Goal: Information Seeking & Learning: Learn about a topic

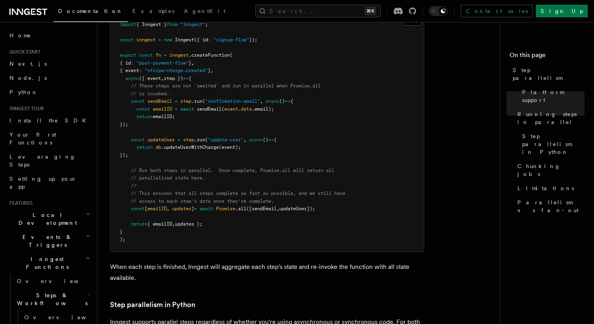
scroll to position [283, 0]
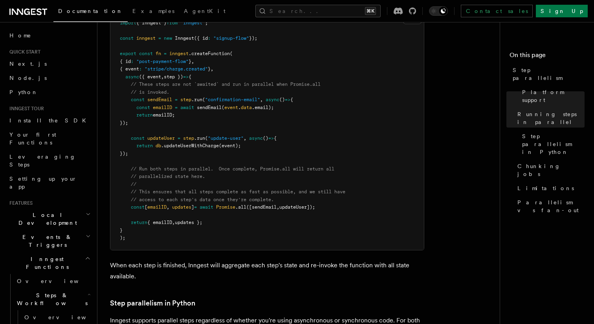
click at [272, 204] on span "([sendEmail" at bounding box center [261, 207] width 30 height 6
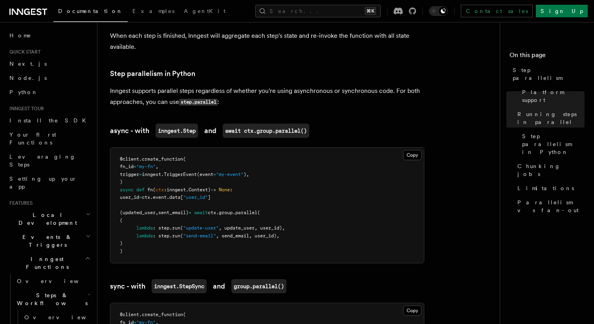
scroll to position [515, 0]
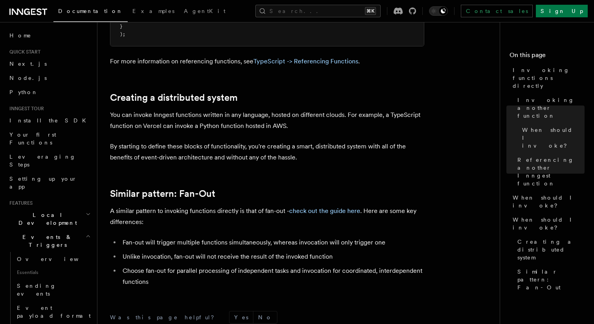
scroll to position [1053, 0]
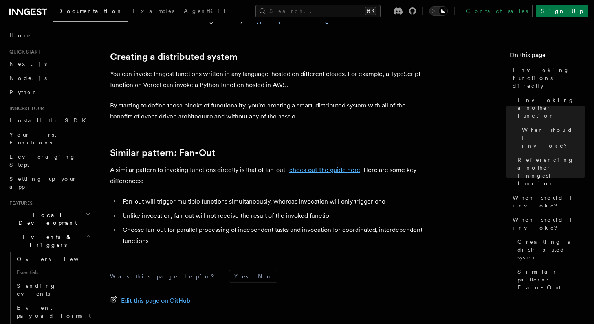
click at [340, 170] on link "check out the guide here" at bounding box center [324, 169] width 71 height 7
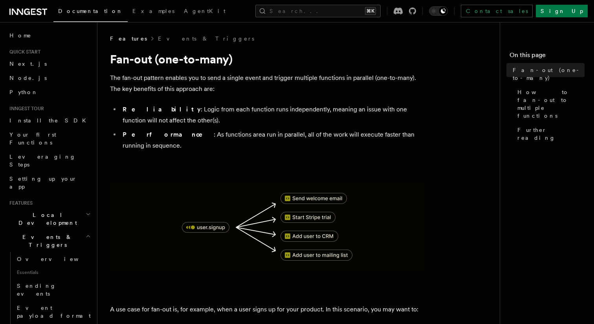
click at [190, 78] on p "The fan-out pattern enables you to send a single event and trigger multiple fun…" at bounding box center [267, 83] width 314 height 22
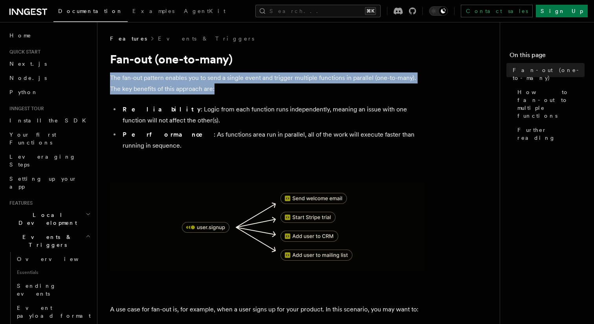
click at [176, 106] on li "Reliability : Logic from each function runs independently, meaning an issue wit…" at bounding box center [272, 115] width 304 height 22
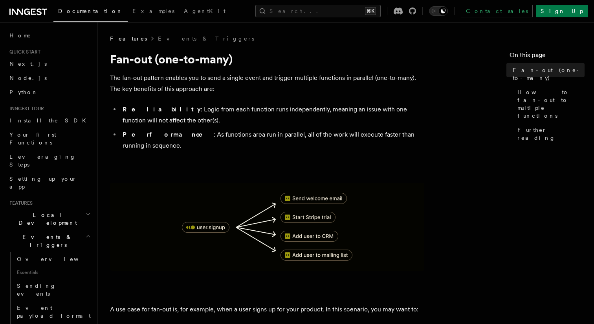
click at [176, 106] on li "Reliability : Logic from each function runs independently, meaning an issue wit…" at bounding box center [272, 115] width 304 height 22
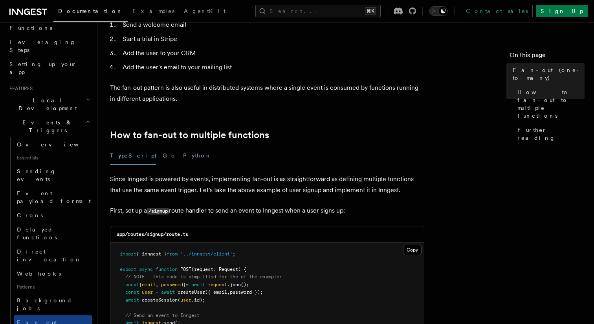
scroll to position [123, 0]
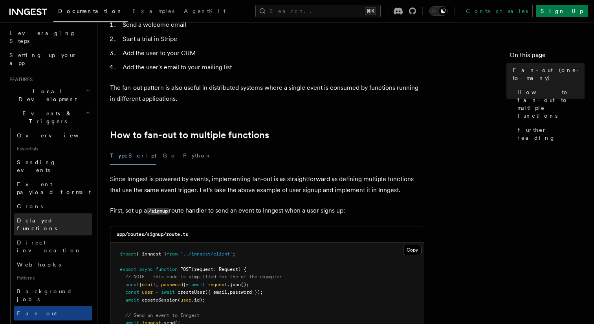
click at [57, 217] on span "Delayed functions" at bounding box center [37, 224] width 40 height 14
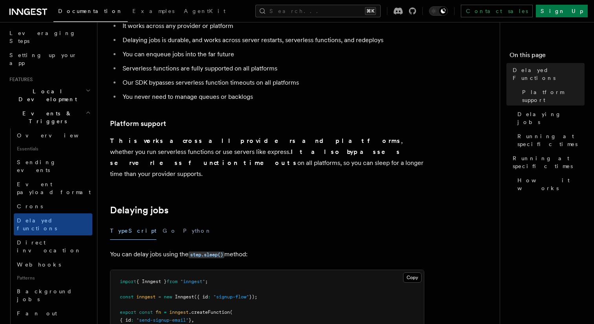
scroll to position [167, 0]
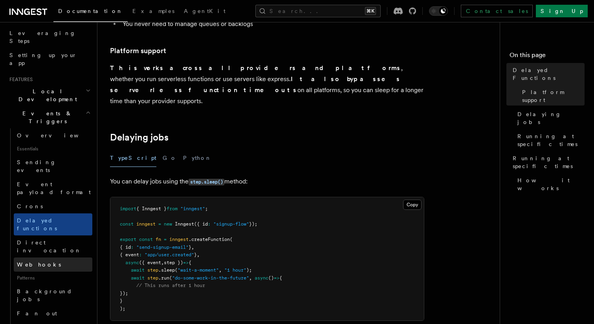
click at [52, 257] on link "Webhooks" at bounding box center [53, 264] width 79 height 14
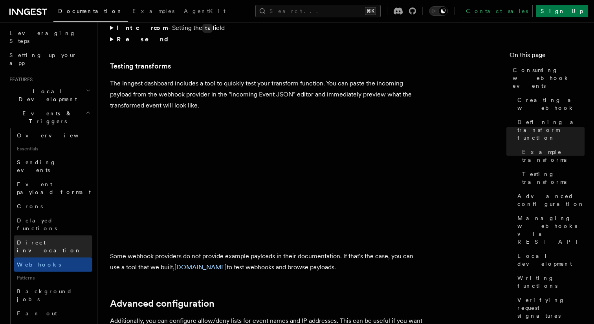
scroll to position [1326, 0]
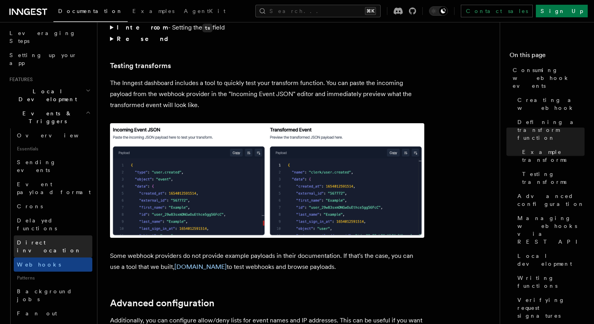
click at [58, 235] on link "Direct invocation" at bounding box center [53, 246] width 79 height 22
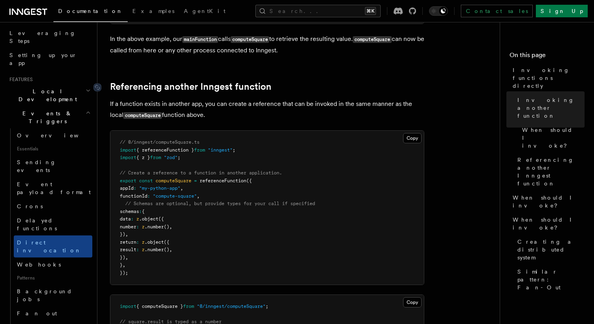
click at [227, 85] on link "Referencing another Inngest function" at bounding box center [191, 86] width 162 height 11
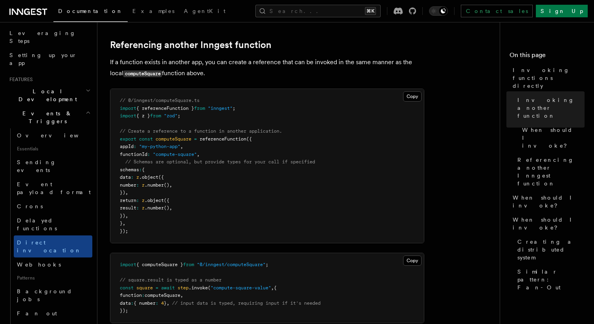
click at [227, 85] on article "Features Events & Triggers Invoking functions directly Inngest's step.invoke() …" at bounding box center [302, 206] width 384 height 1419
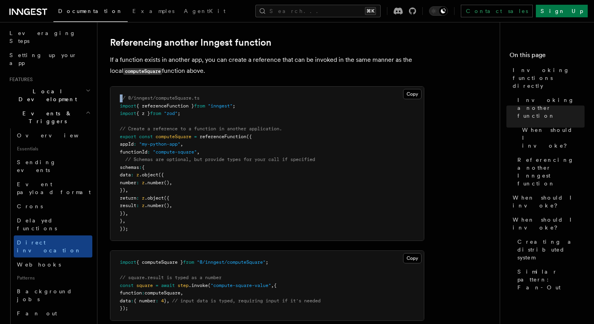
click at [184, 137] on span "computeSquare" at bounding box center [174, 137] width 36 height 6
click at [145, 62] on p "If a function exists in another app, you can create a reference that can be inv…" at bounding box center [267, 65] width 314 height 22
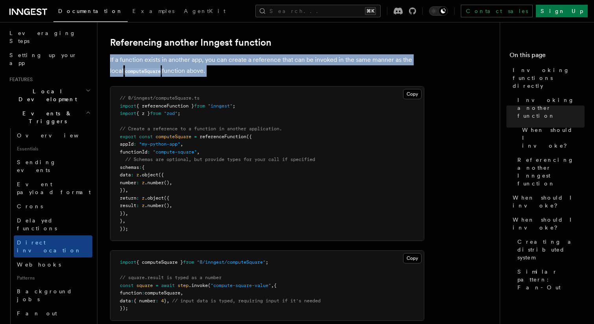
click at [145, 62] on p "If a function exists in another app, you can create a reference that can be inv…" at bounding box center [267, 65] width 314 height 22
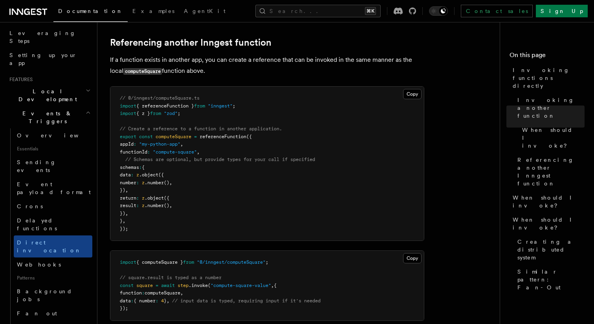
click at [145, 62] on p "If a function exists in another app, you can create a reference that can be inv…" at bounding box center [267, 65] width 314 height 22
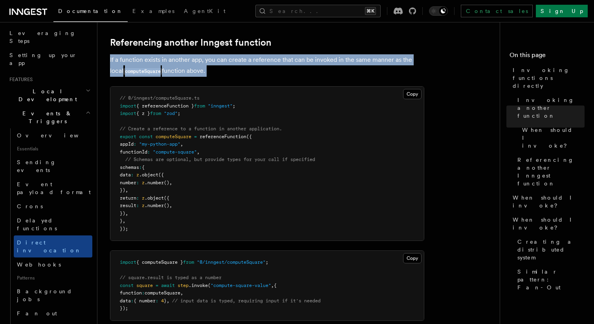
click at [145, 62] on p "If a function exists in another app, you can create a reference that can be inv…" at bounding box center [267, 65] width 314 height 22
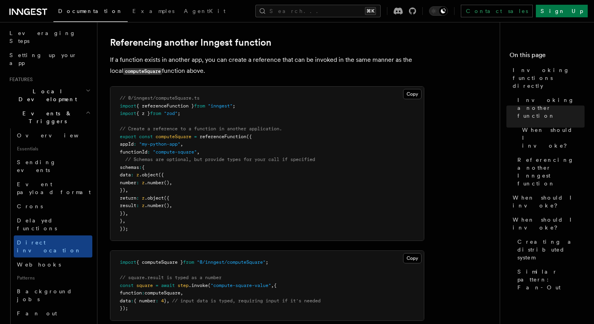
click at [145, 62] on p "If a function exists in another app, you can create a reference that can be inv…" at bounding box center [267, 65] width 314 height 22
click at [135, 68] on p "If a function exists in another app, you can create a reference that can be inv…" at bounding box center [267, 65] width 314 height 22
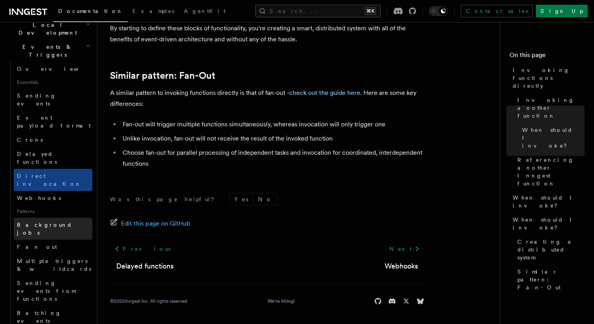
scroll to position [195, 0]
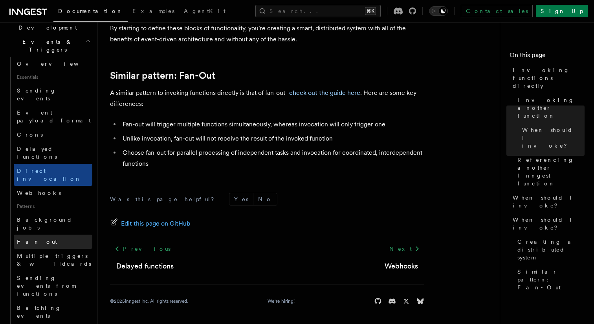
click at [48, 234] on link "Fan out" at bounding box center [53, 241] width 79 height 14
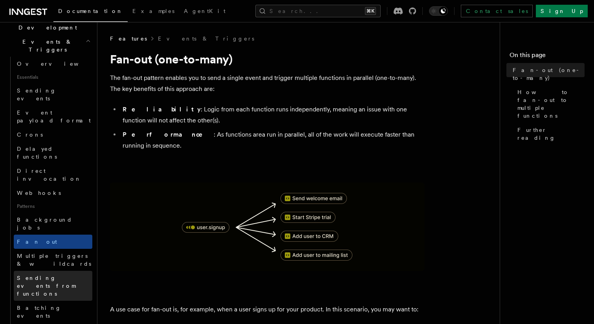
click at [69, 274] on span "Sending events from functions" at bounding box center [46, 285] width 59 height 22
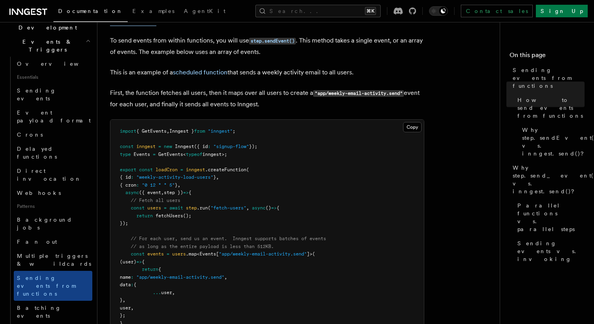
scroll to position [267, 0]
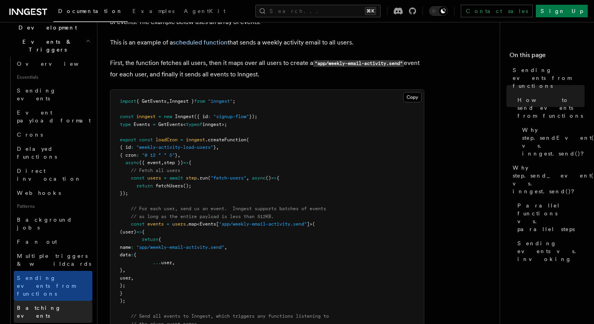
click at [50, 300] on link "Batching events" at bounding box center [53, 311] width 79 height 22
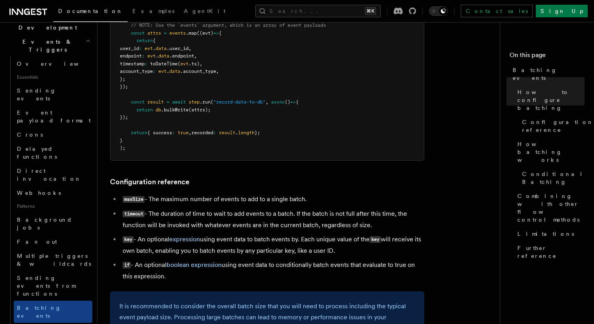
scroll to position [309, 0]
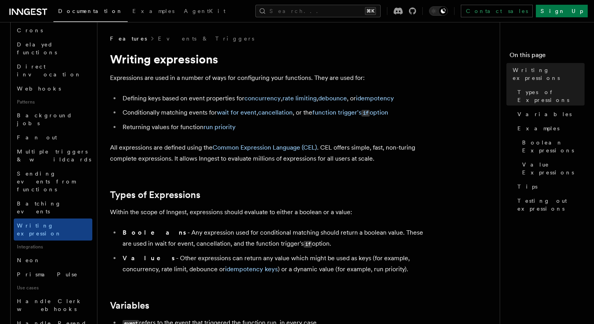
scroll to position [318, 0]
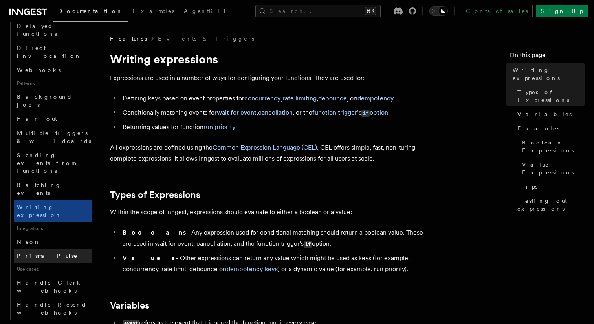
click at [43, 252] on span "Prisma Pulse" at bounding box center [47, 255] width 61 height 6
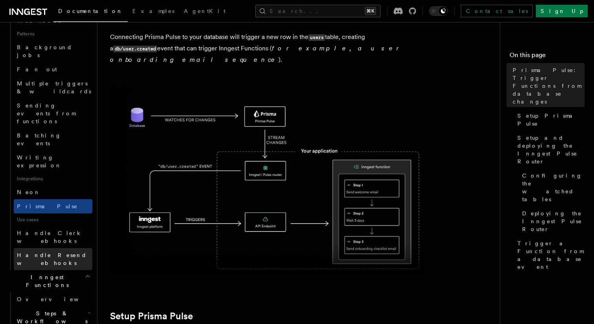
scroll to position [378, 0]
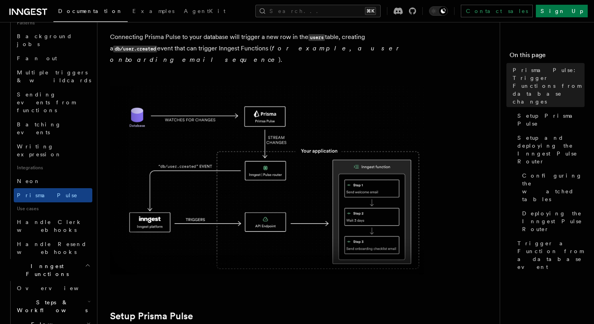
click at [38, 320] on span "Flow Control new" at bounding box center [50, 328] width 73 height 16
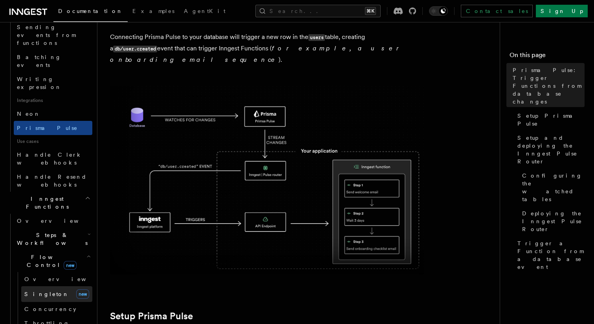
scroll to position [455, 0]
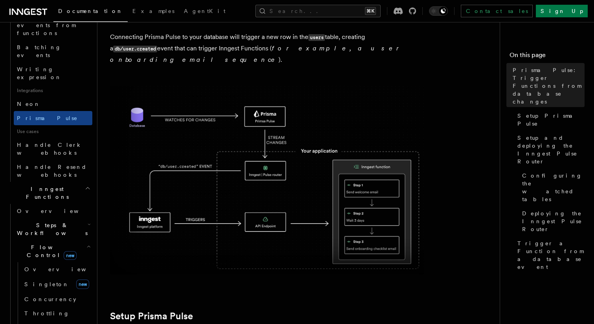
click at [42, 292] on link "Concurrency" at bounding box center [56, 299] width 71 height 14
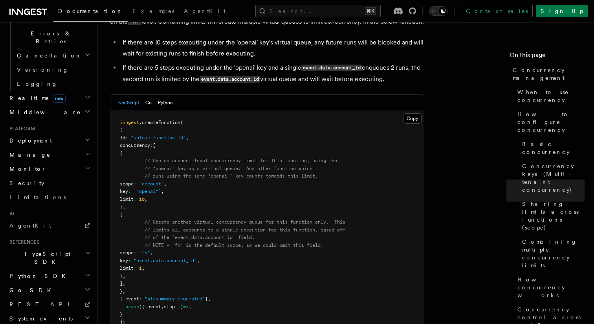
scroll to position [1277, 0]
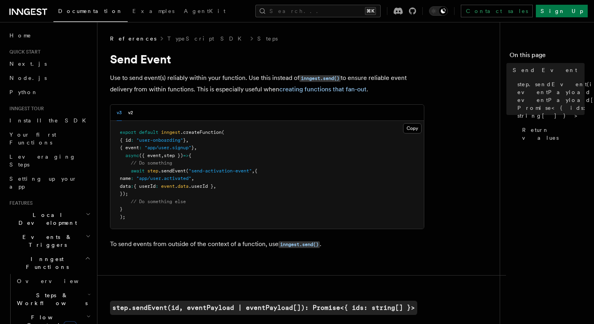
click at [173, 171] on span ".sendEvent" at bounding box center [172, 171] width 28 height 6
copy span "sendEvent"
drag, startPoint x: 191, startPoint y: 172, endPoint x: 255, endPoint y: 171, distance: 64.1
click at [252, 171] on span ""send-activation-event"" at bounding box center [220, 171] width 63 height 6
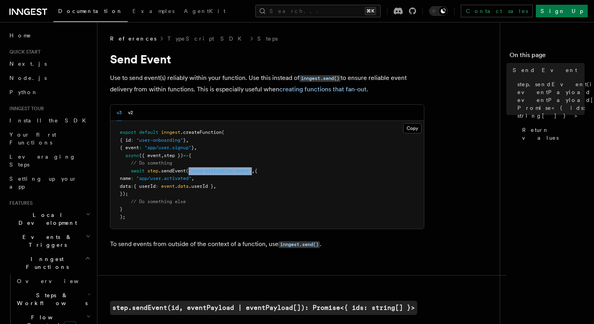
copy span ""send-activation-event""
drag, startPoint x: 225, startPoint y: 179, endPoint x: 137, endPoint y: 178, distance: 88.1
click at [137, 178] on pre "export default inngest .createFunction ( { id : "user-onboarding" } , { event :…" at bounding box center [267, 175] width 314 height 108
copy span "name : "app/user.activated" ,"
